Goal: Go to known website: Access a specific website the user already knows

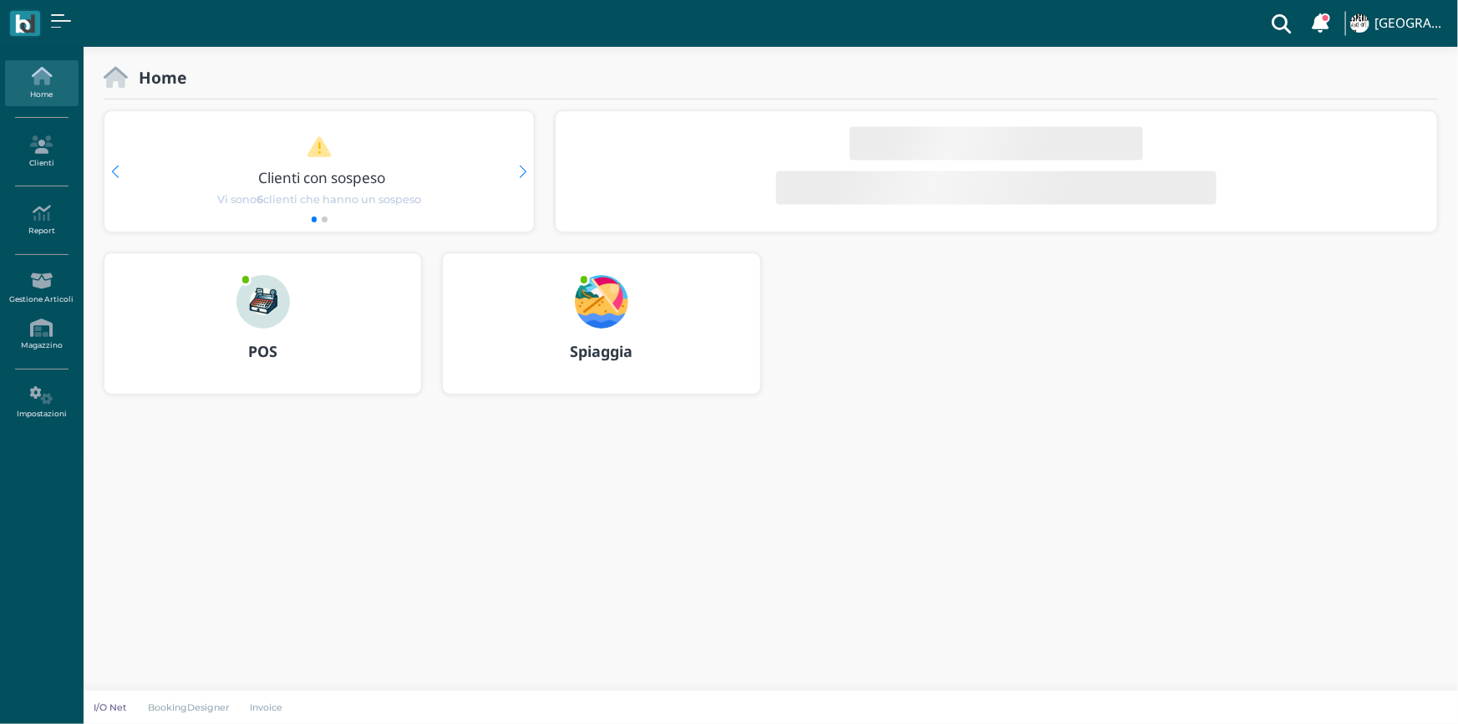
click at [245, 303] on img at bounding box center [262, 301] width 53 height 53
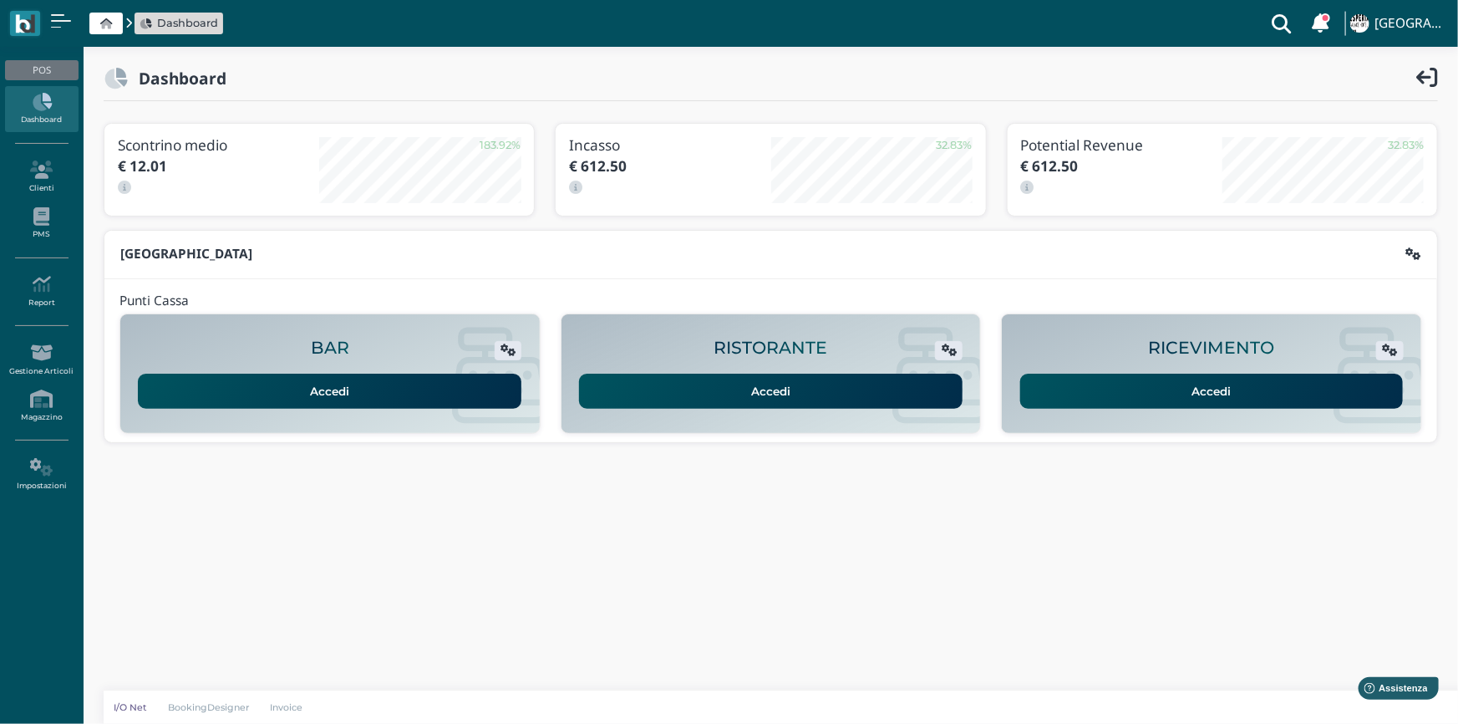
click at [1154, 387] on link "Accedi" at bounding box center [1211, 390] width 383 height 35
